Goal: Transaction & Acquisition: Purchase product/service

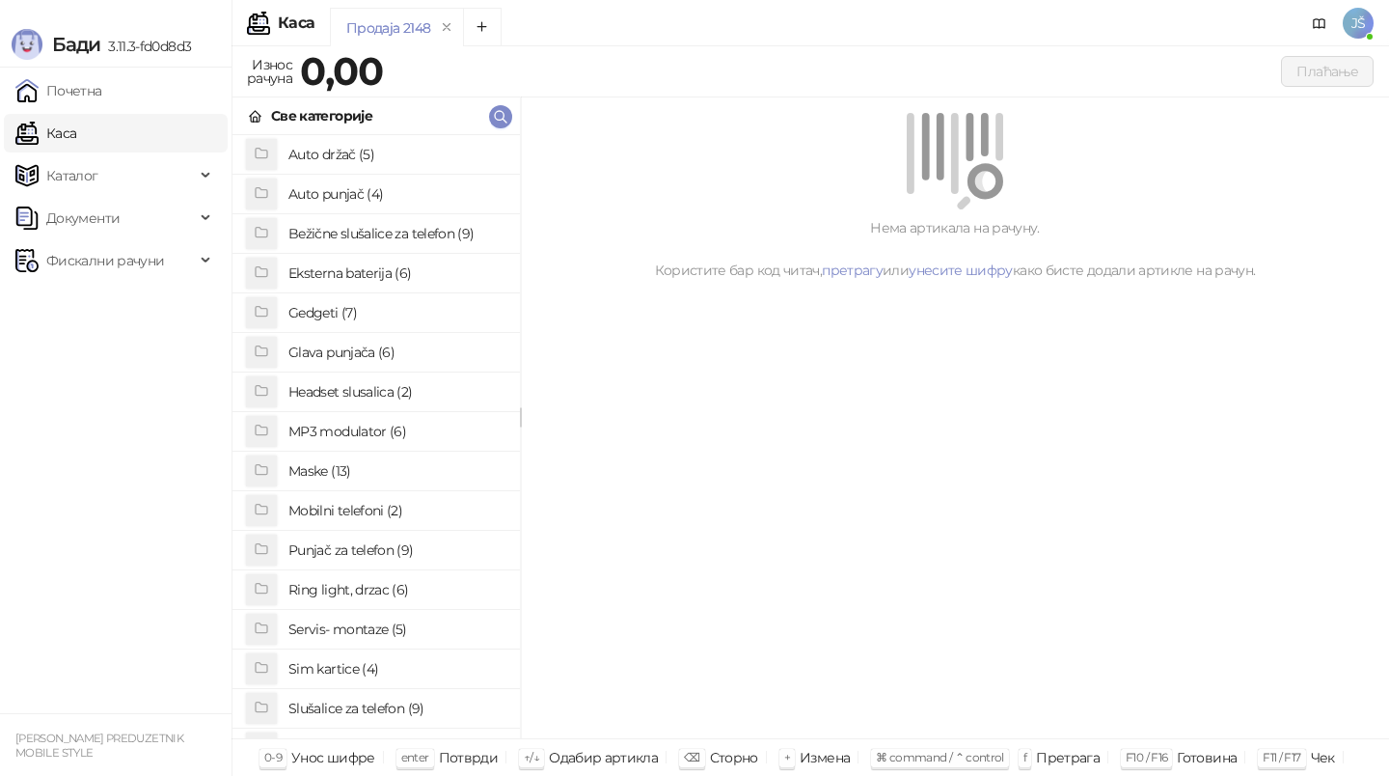
scroll to position [149, 0]
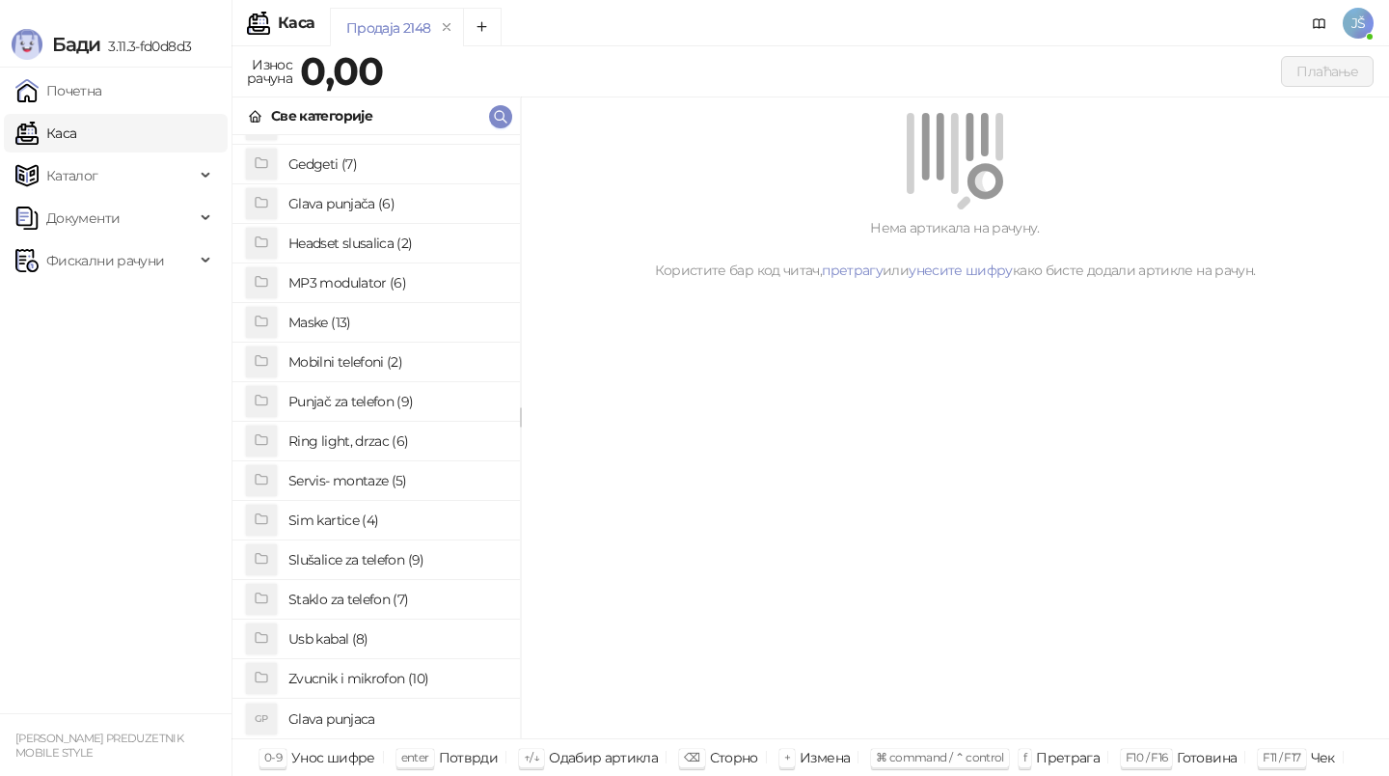
click at [323, 597] on h4 "Staklo za telefon (7)" at bounding box center [396, 599] width 216 height 31
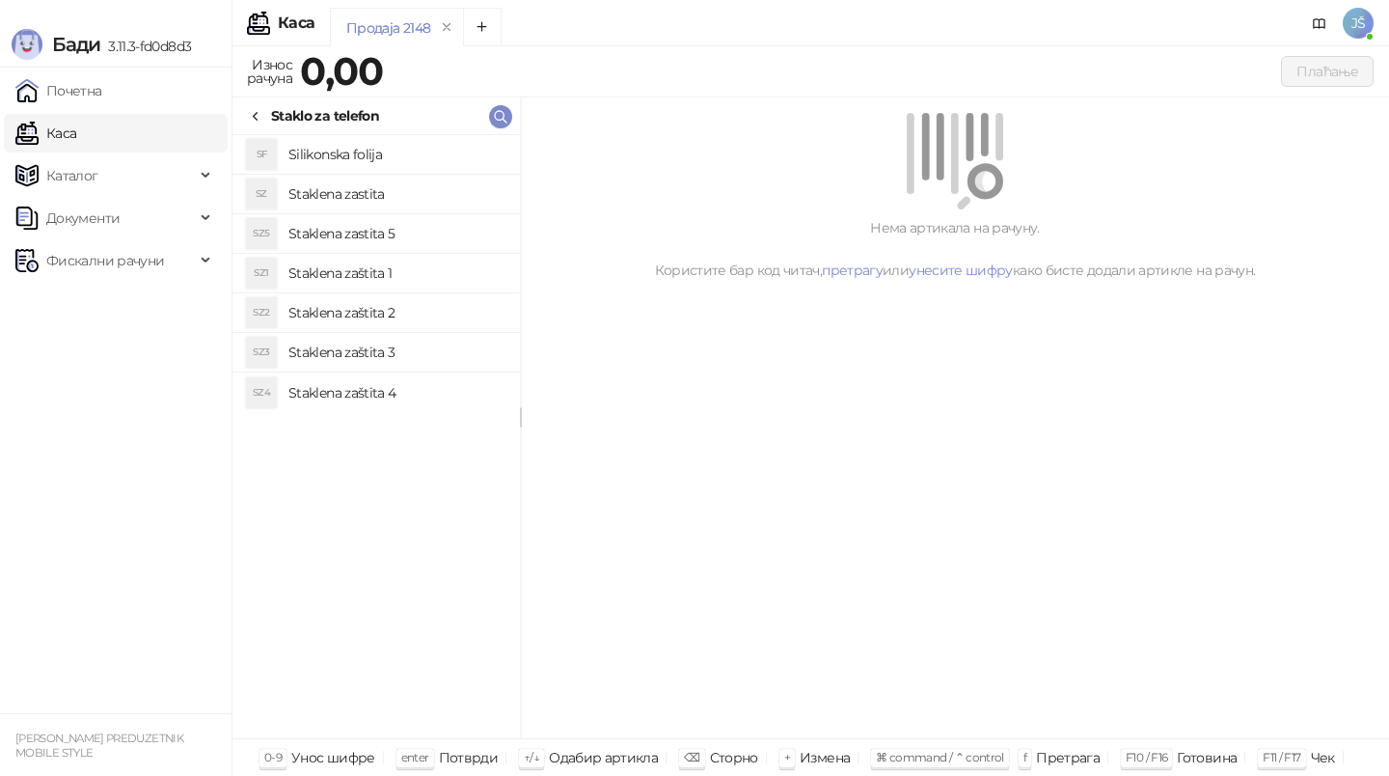
click at [387, 378] on h4 "Staklena zaštita 4" at bounding box center [396, 392] width 216 height 31
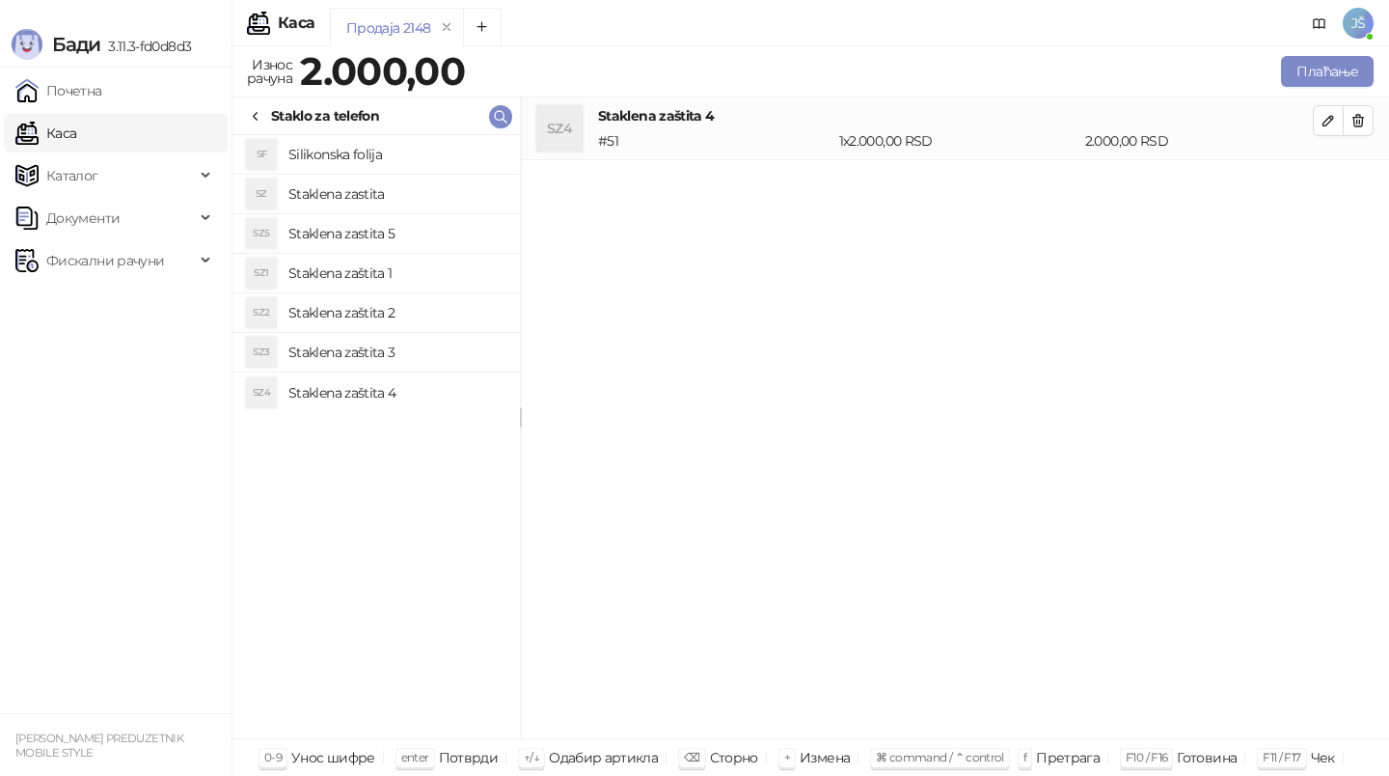
click at [408, 192] on h4 "Staklena zastita" at bounding box center [396, 193] width 216 height 31
click at [396, 158] on h4 "Silikonska folija" at bounding box center [396, 154] width 216 height 31
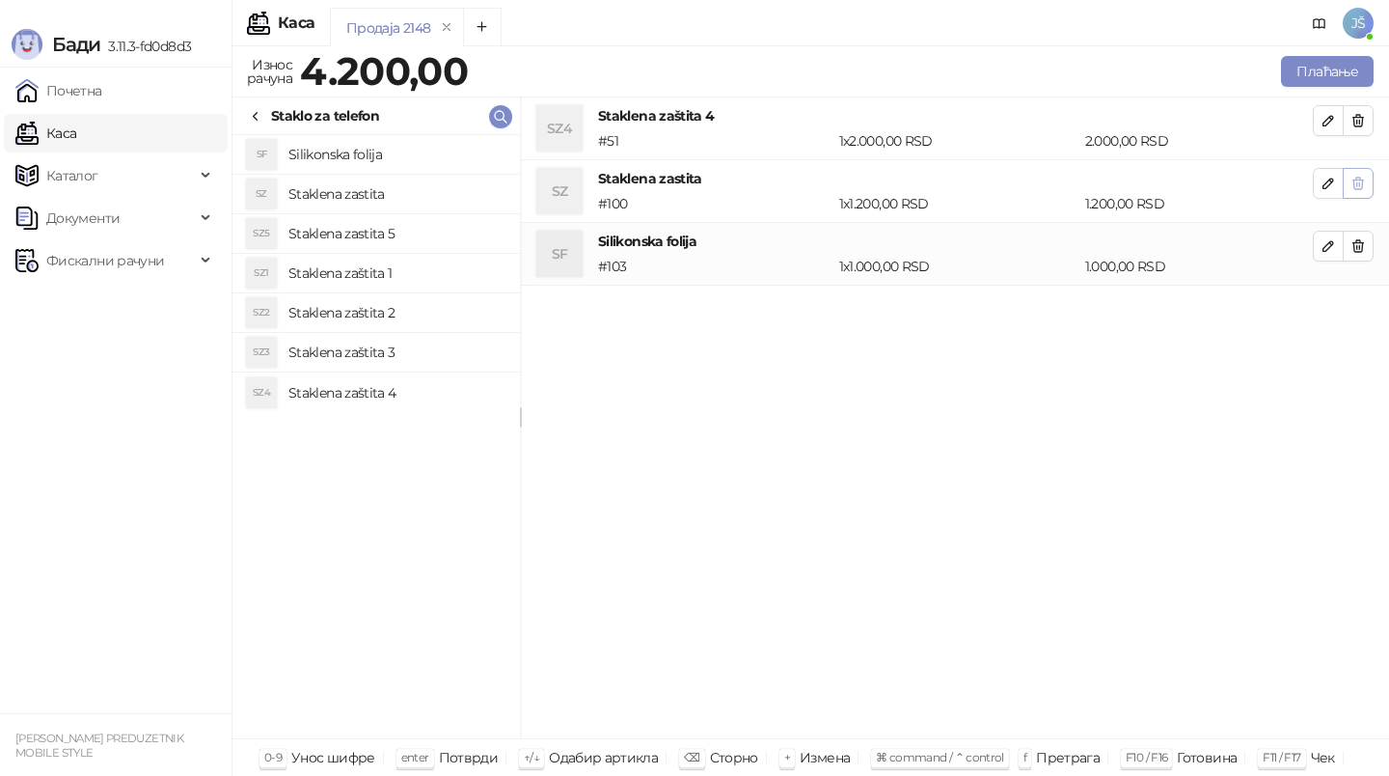
click at [1372, 189] on button "button" at bounding box center [1358, 183] width 31 height 31
click at [1372, 231] on button "button" at bounding box center [1358, 246] width 31 height 31
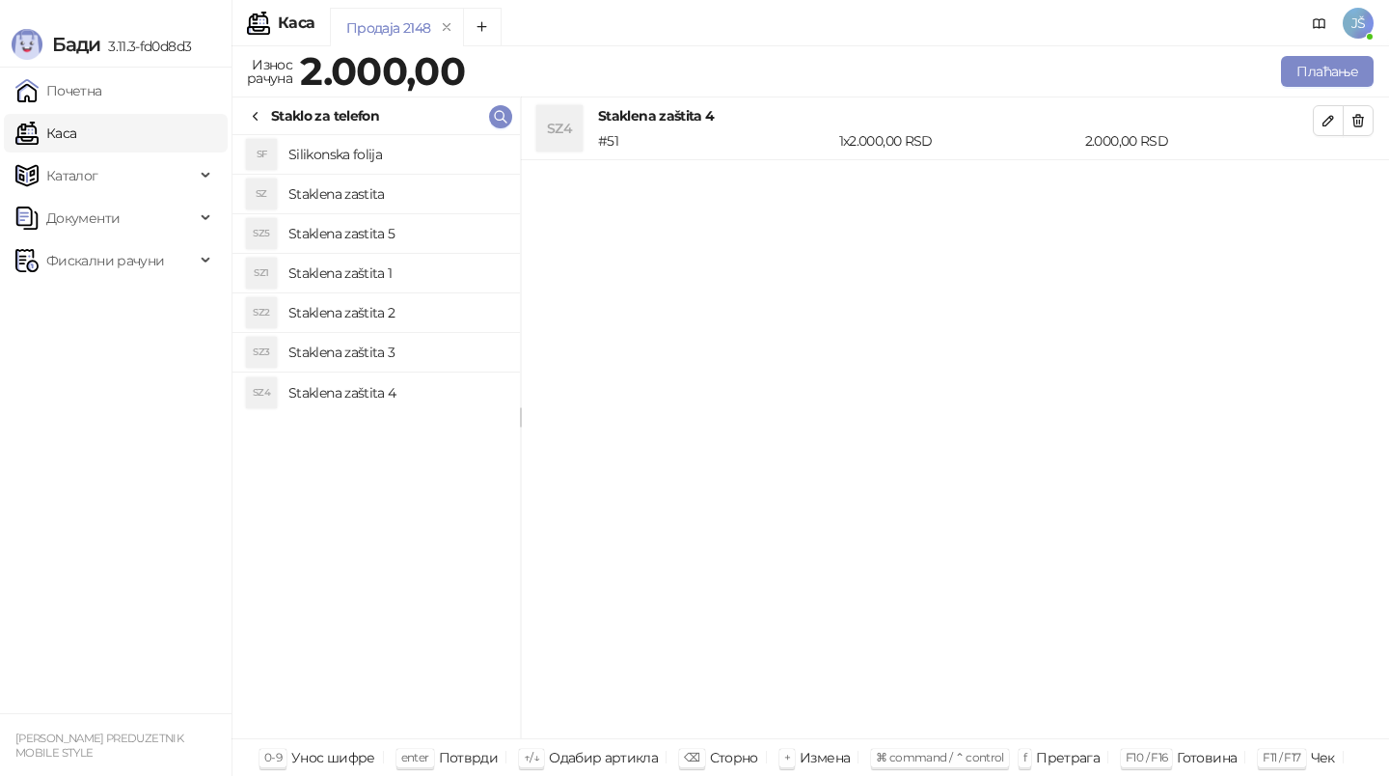
click at [259, 109] on icon at bounding box center [255, 116] width 15 height 15
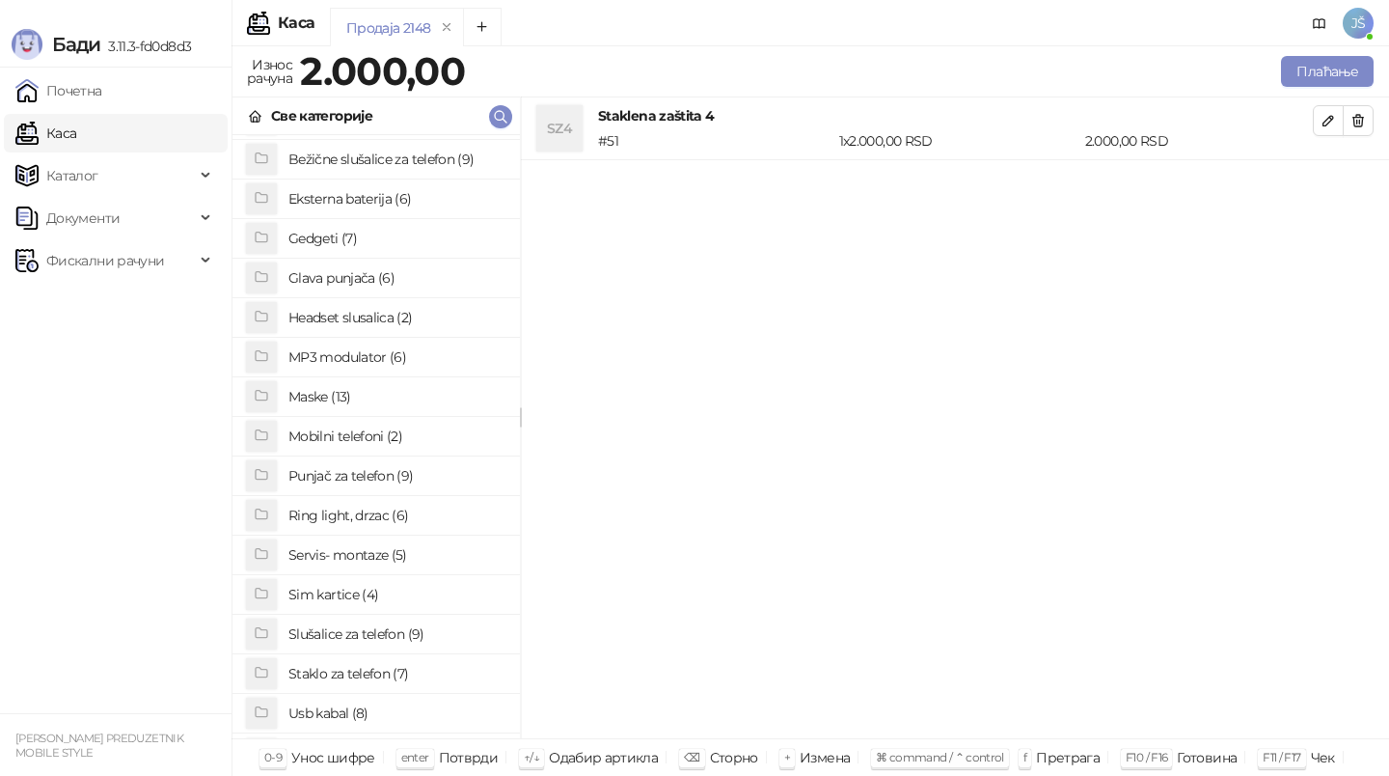
scroll to position [0, 0]
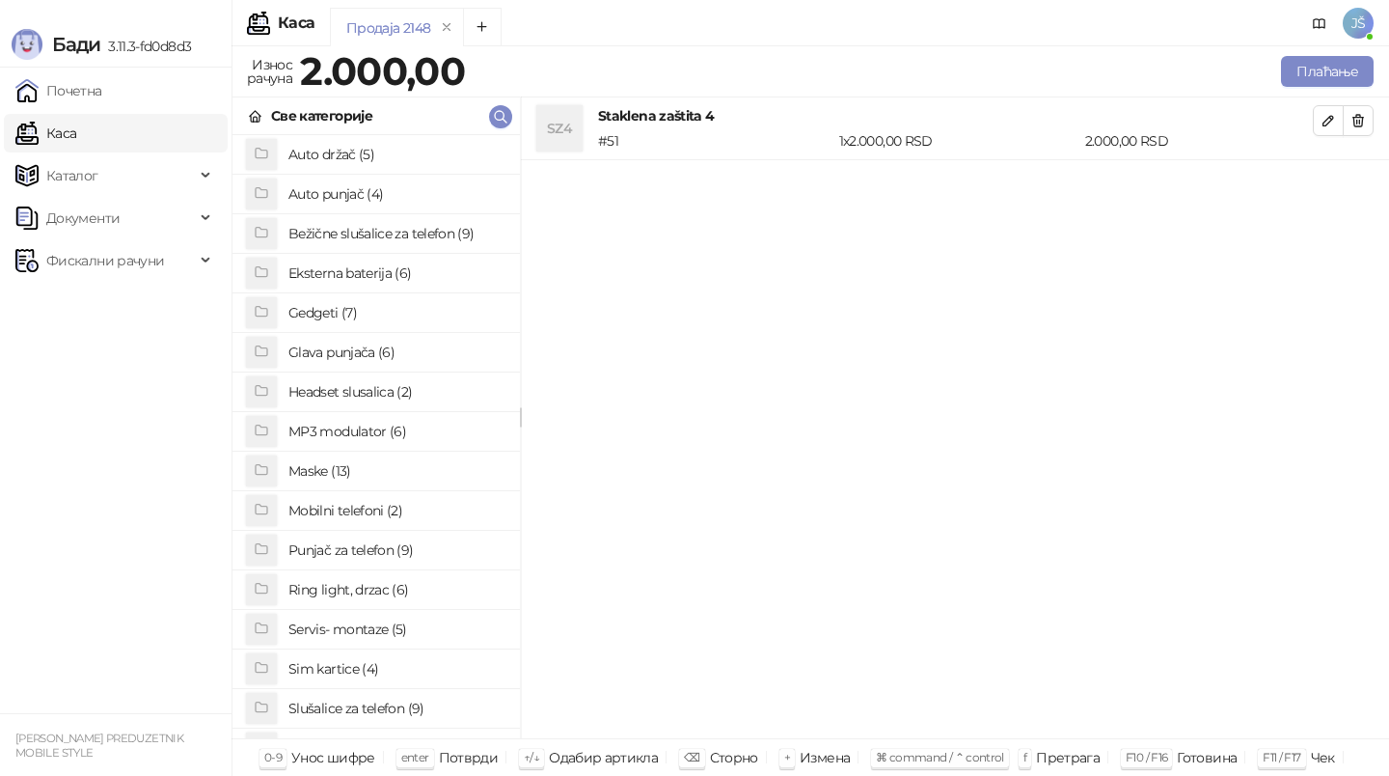
click at [378, 429] on div "Auto držač (5) Auto punjač (4) Bežične slušalice za telefon (9) Eksterna bateri…" at bounding box center [375, 436] width 287 height 603
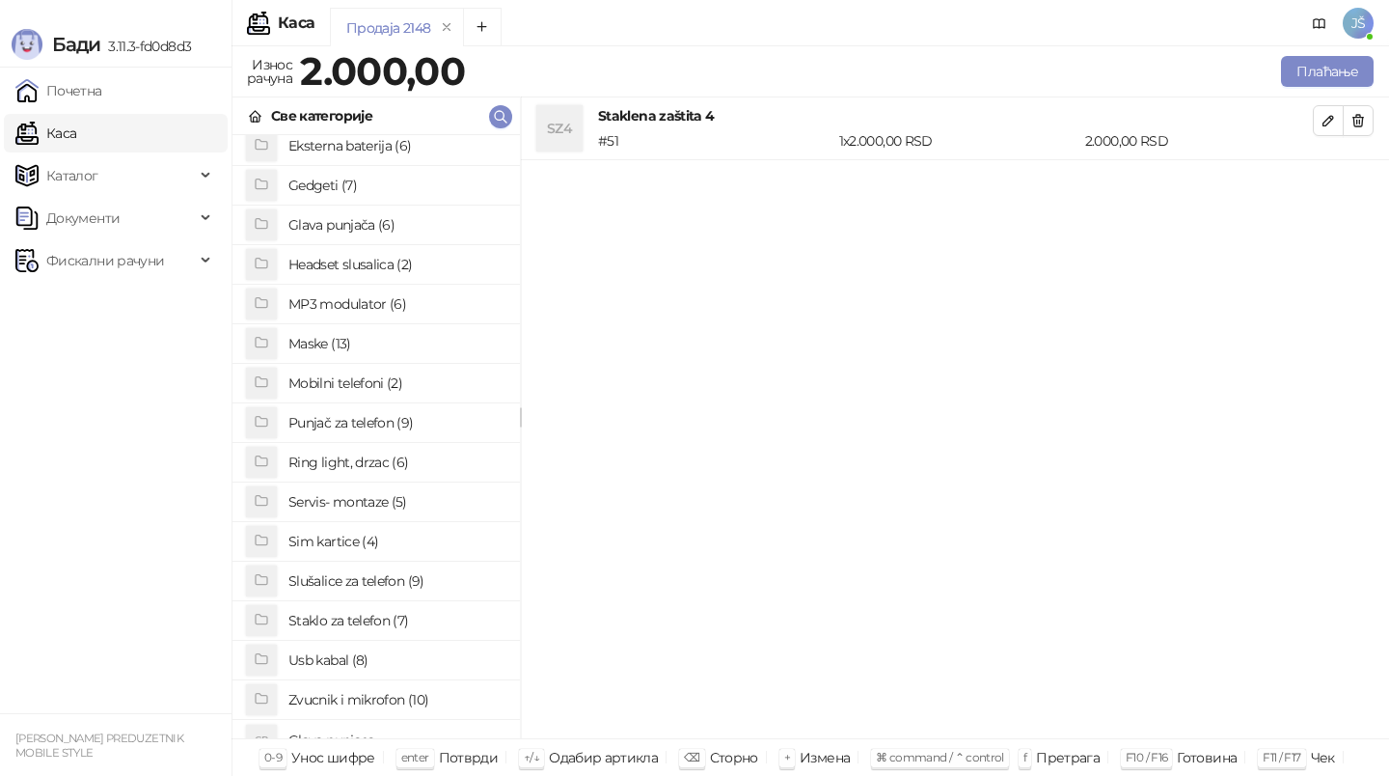
scroll to position [149, 0]
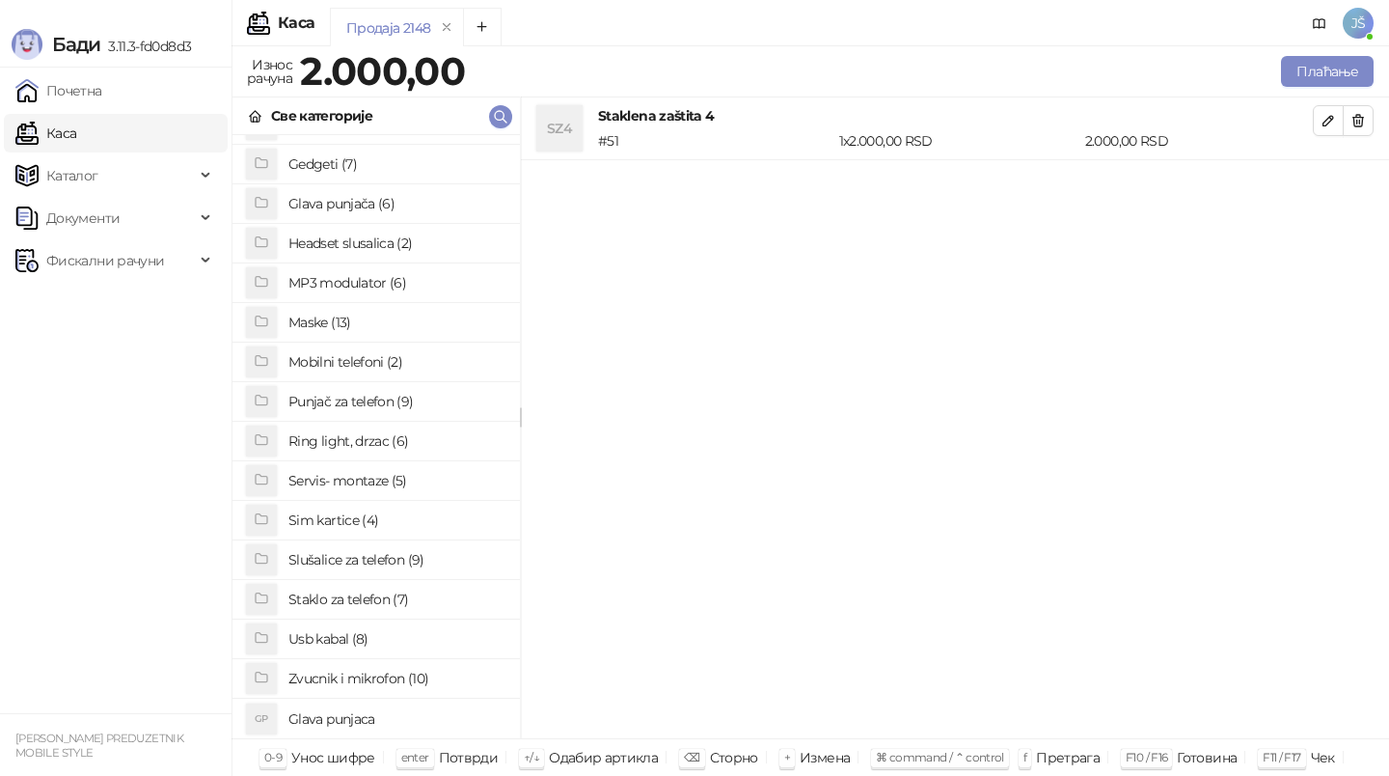
click at [356, 325] on h4 "Maske (13)" at bounding box center [396, 322] width 216 height 31
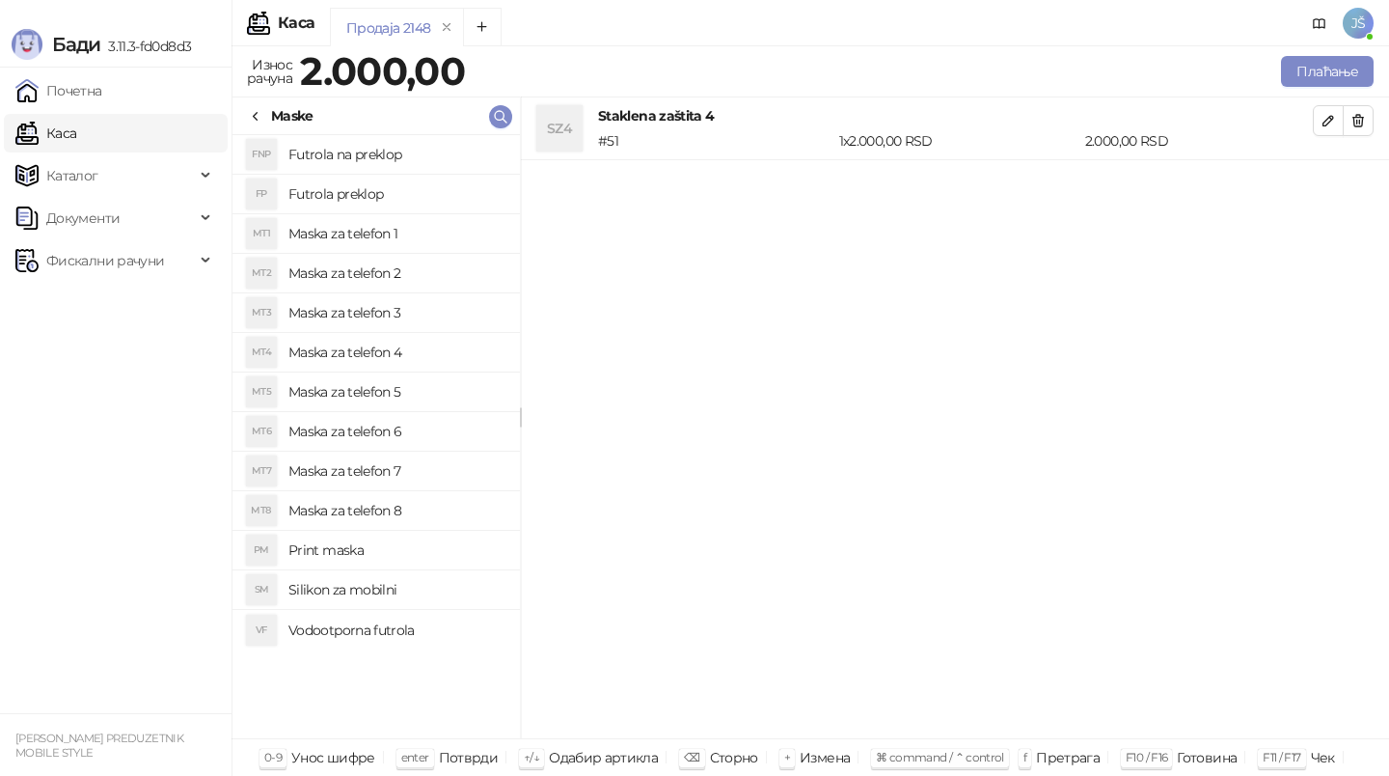
click at [399, 236] on h4 "Maska za telefon 1" at bounding box center [396, 233] width 216 height 31
click at [1291, 65] on button "Плаћање" at bounding box center [1327, 71] width 93 height 31
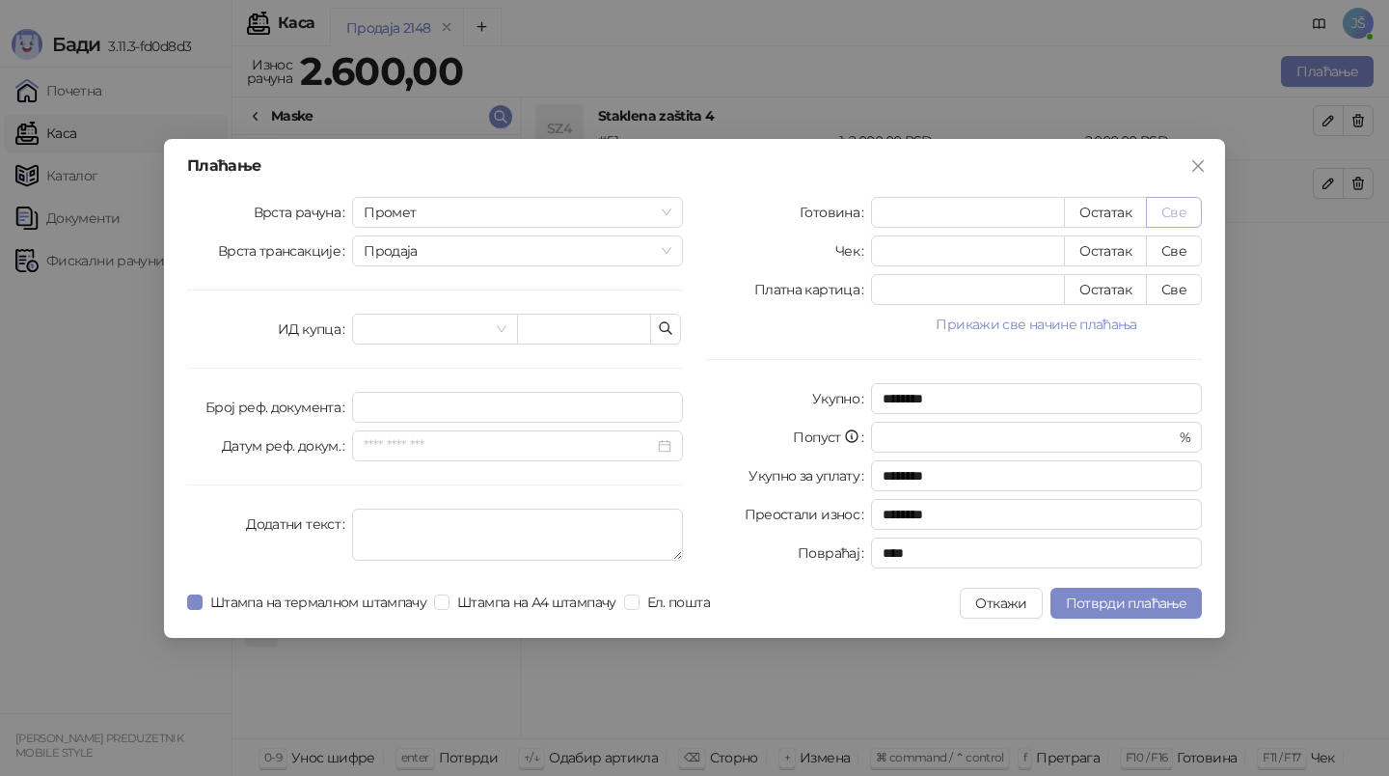
click at [1161, 208] on button "Све" at bounding box center [1174, 212] width 56 height 31
type input "****"
click at [1134, 611] on span "Потврди плаћање" at bounding box center [1126, 602] width 121 height 17
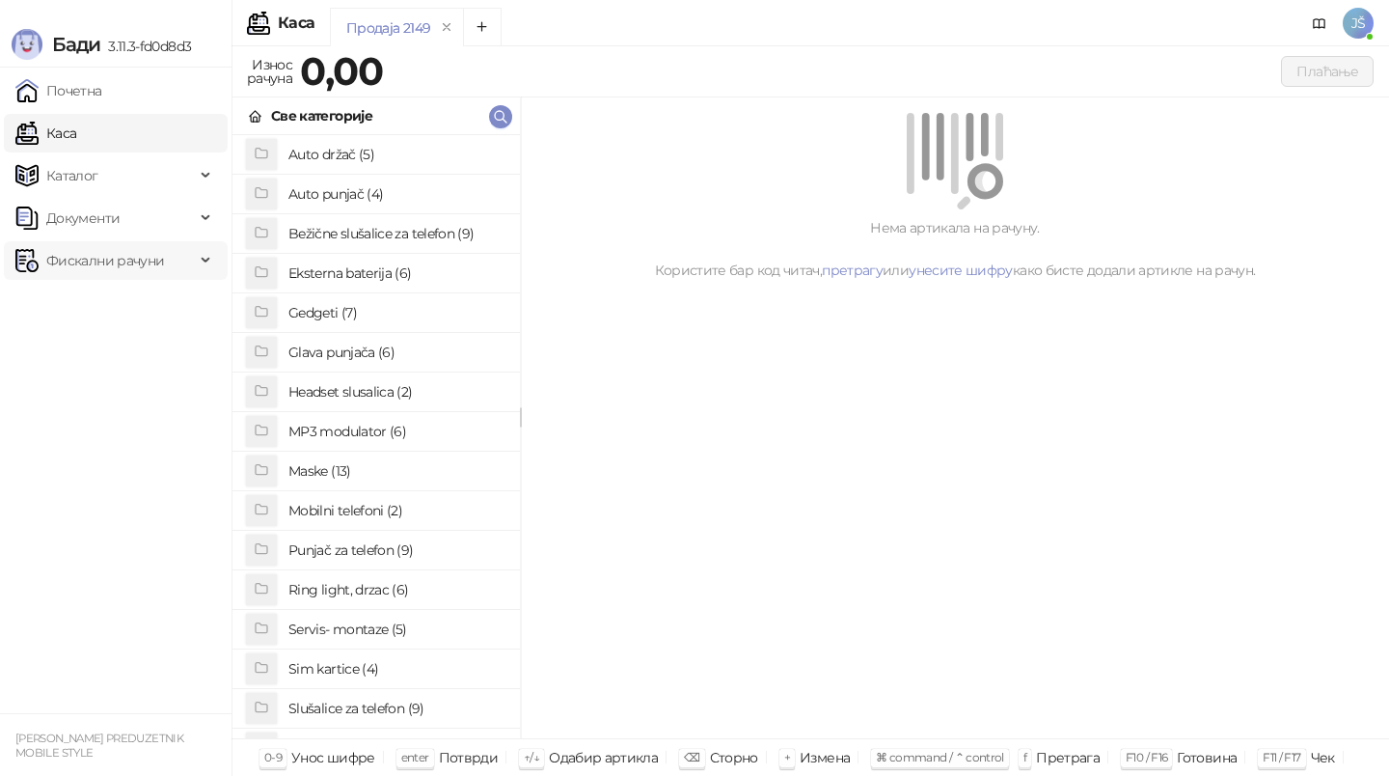
click at [187, 271] on span "Фискални рачуни" at bounding box center [104, 260] width 179 height 39
click at [125, 353] on link "По данима" at bounding box center [74, 345] width 102 height 39
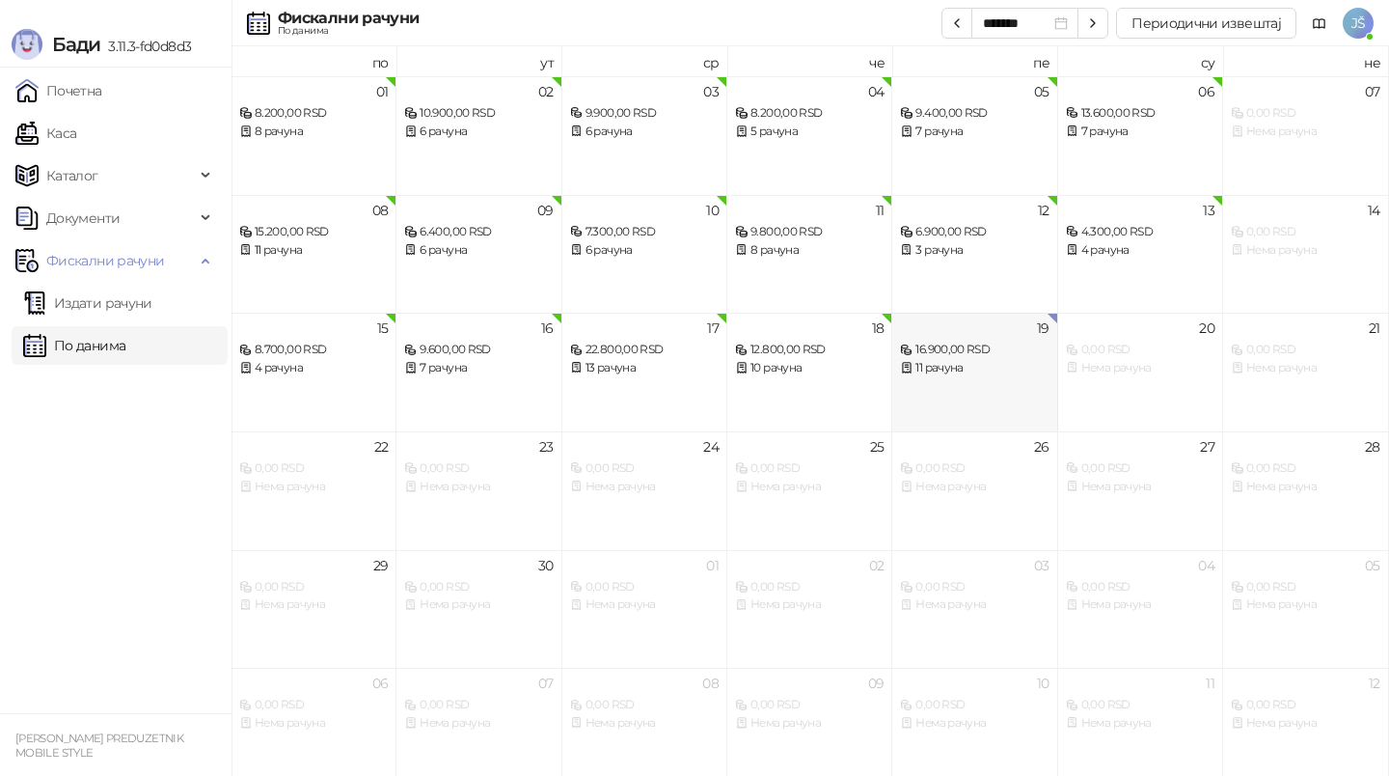
click at [962, 378] on div "19 16.900,00 RSD 11 рачуна" at bounding box center [974, 372] width 165 height 119
